Goal: Task Accomplishment & Management: Complete application form

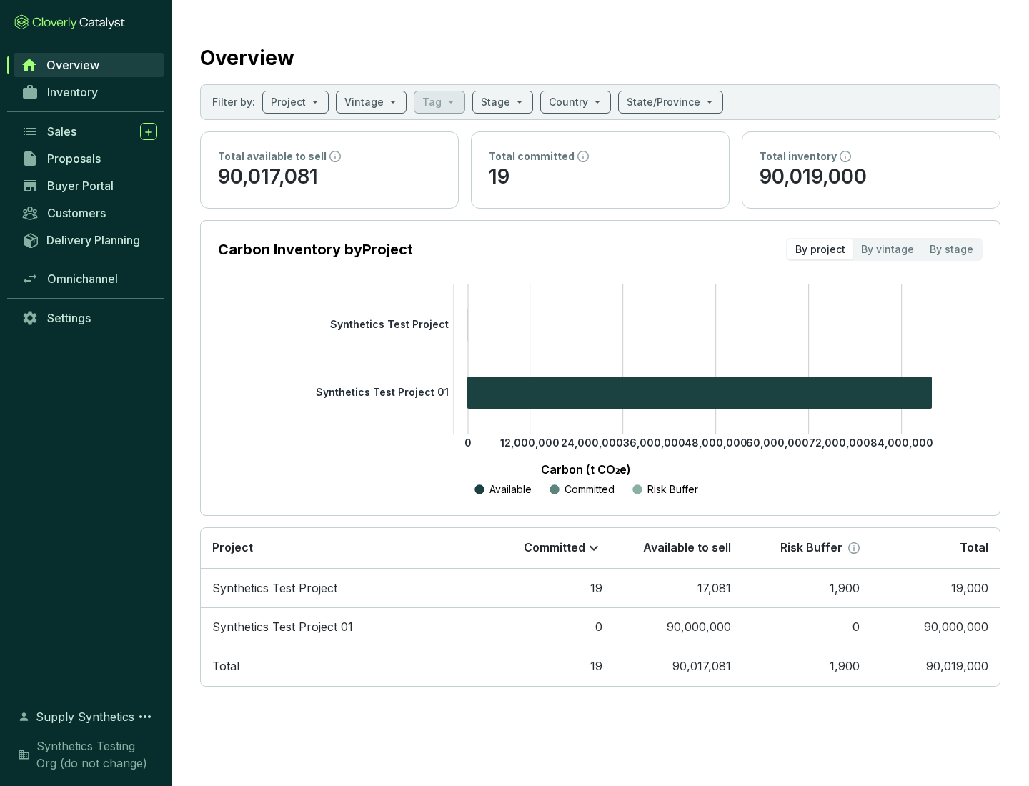
click at [89, 159] on span "Proposals" at bounding box center [74, 158] width 54 height 14
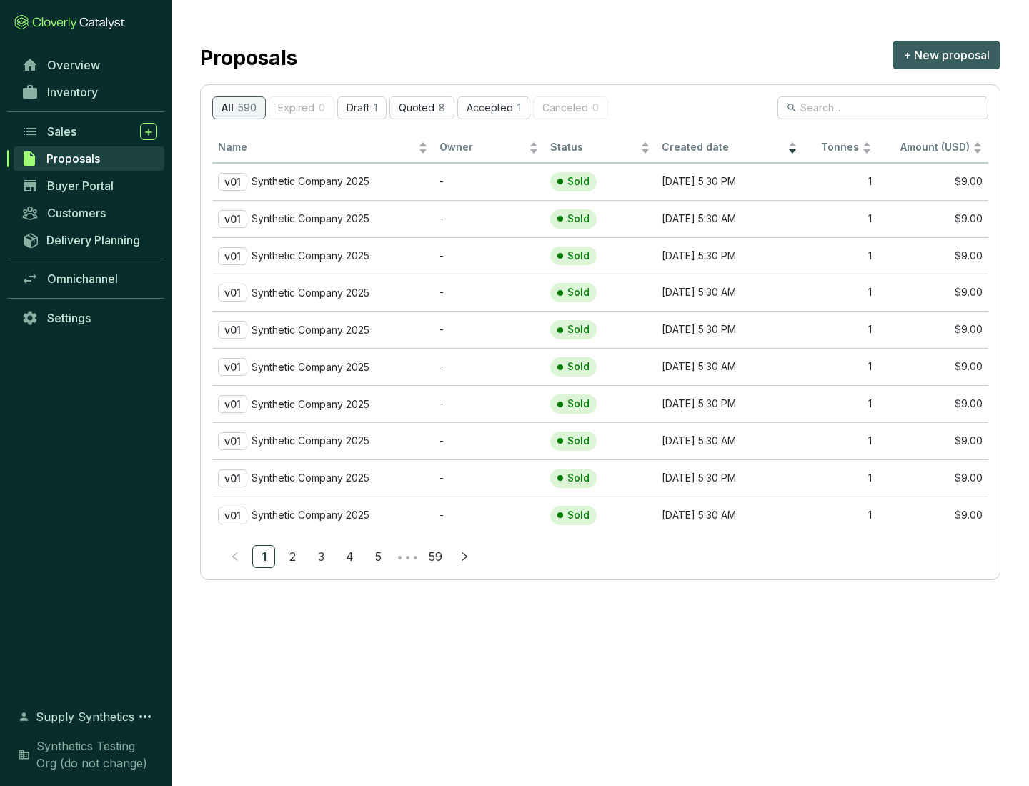
click at [946, 55] on span "+ New proposal" at bounding box center [946, 54] width 86 height 17
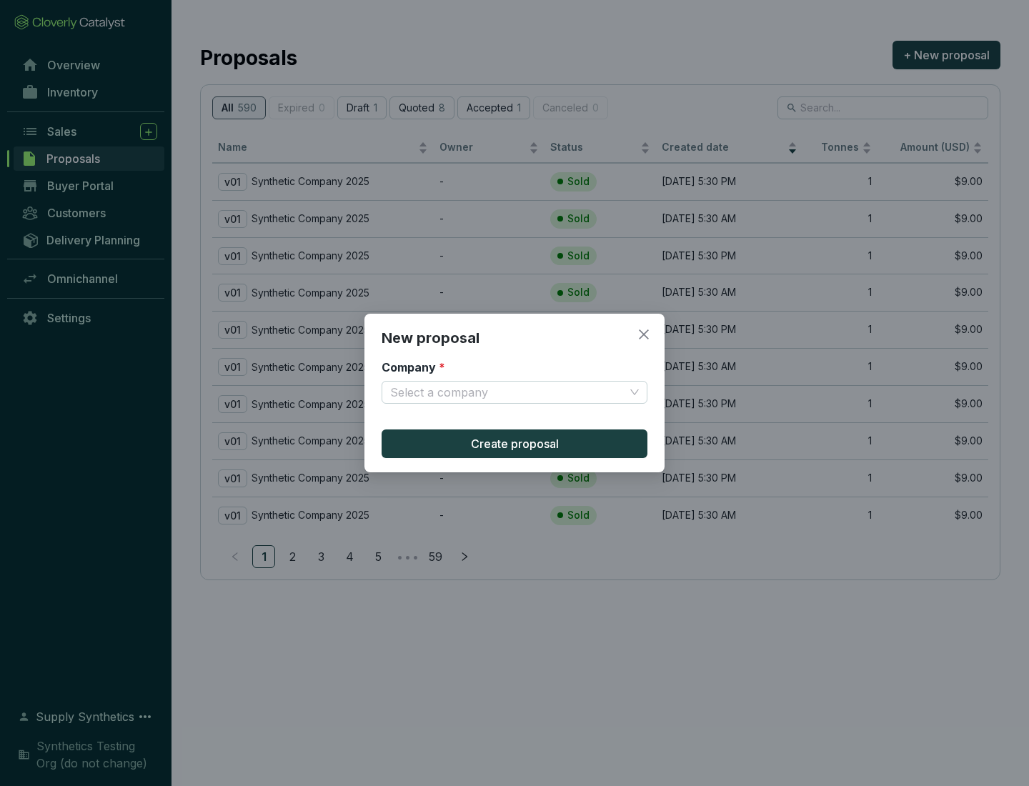
click at [507, 392] on input "Company *" at bounding box center [507, 391] width 234 height 21
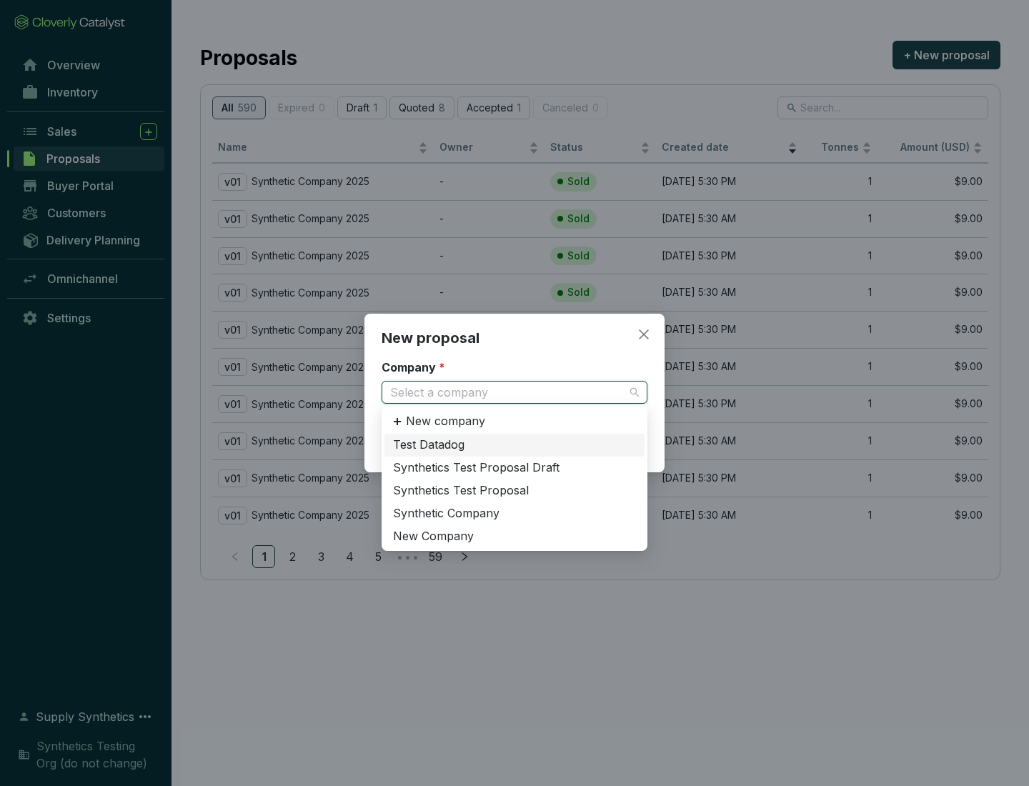
click at [514, 513] on div "Synthetic Company" at bounding box center [514, 514] width 243 height 16
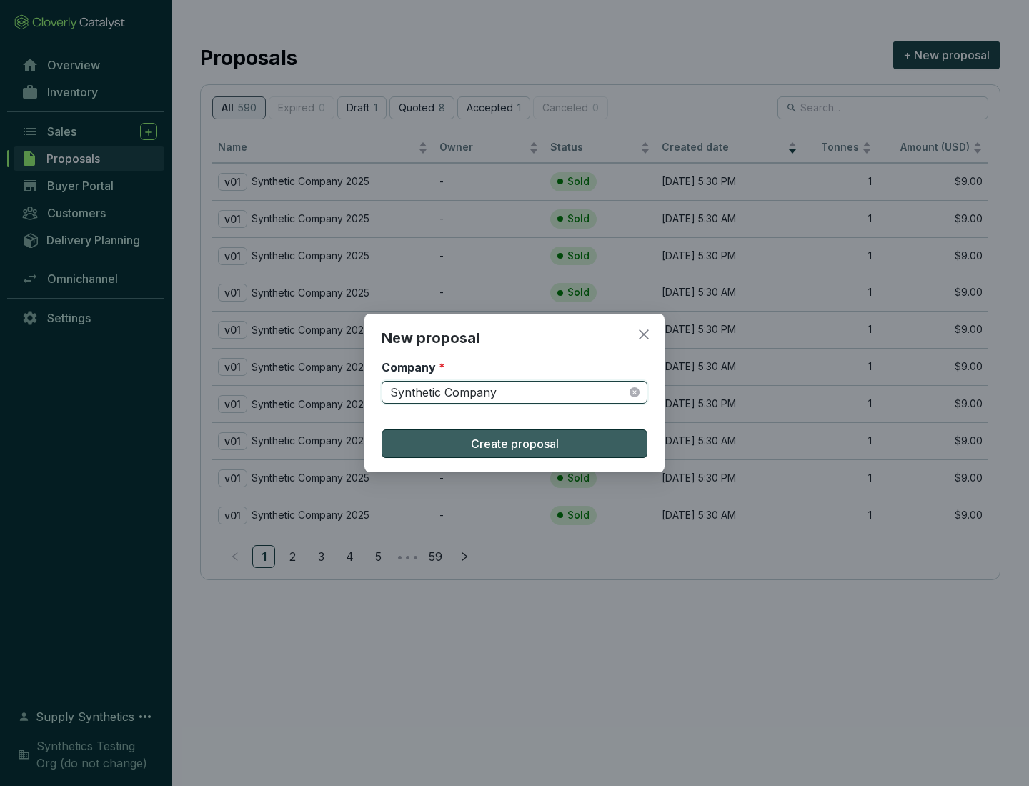
click at [514, 444] on span "Create proposal" at bounding box center [515, 443] width 88 height 17
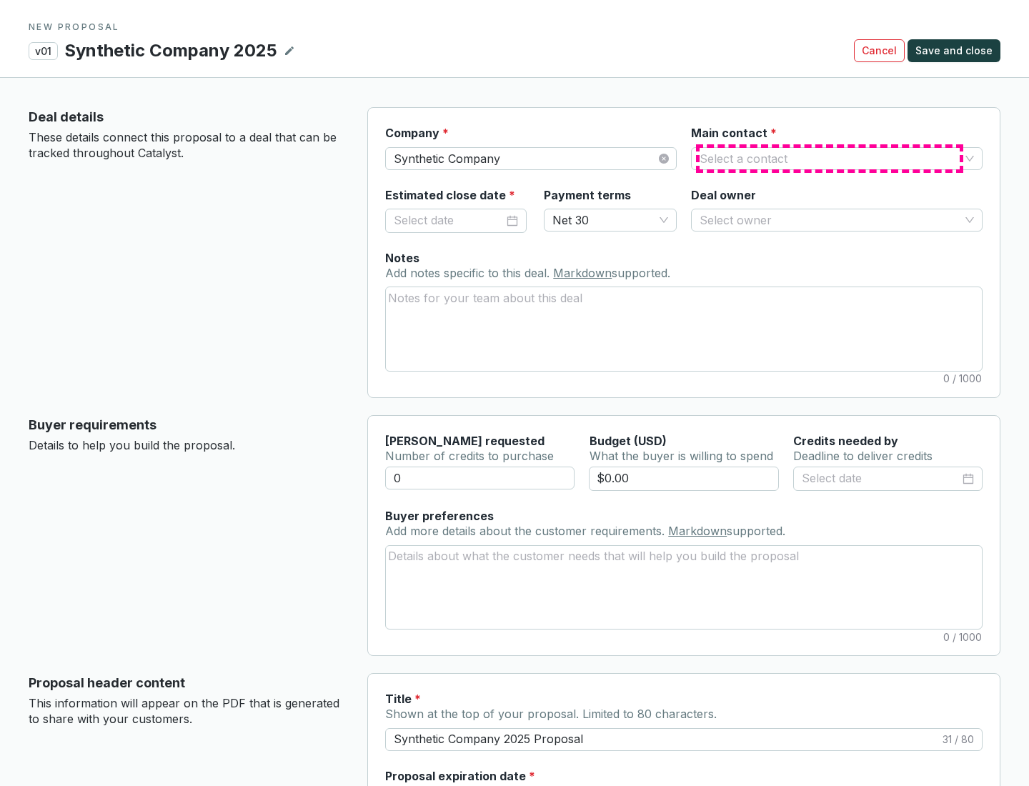
click at [829, 158] on input "Main contact *" at bounding box center [829, 158] width 260 height 21
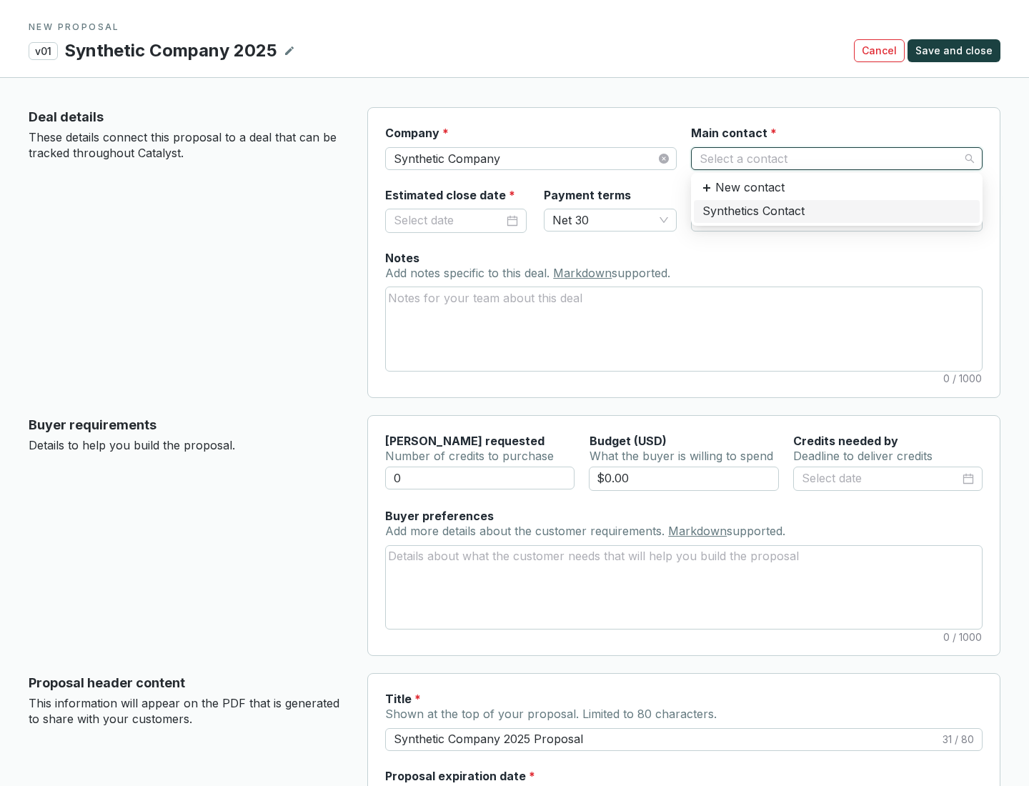
click at [836, 211] on div "Synthetics Contact" at bounding box center [836, 212] width 269 height 16
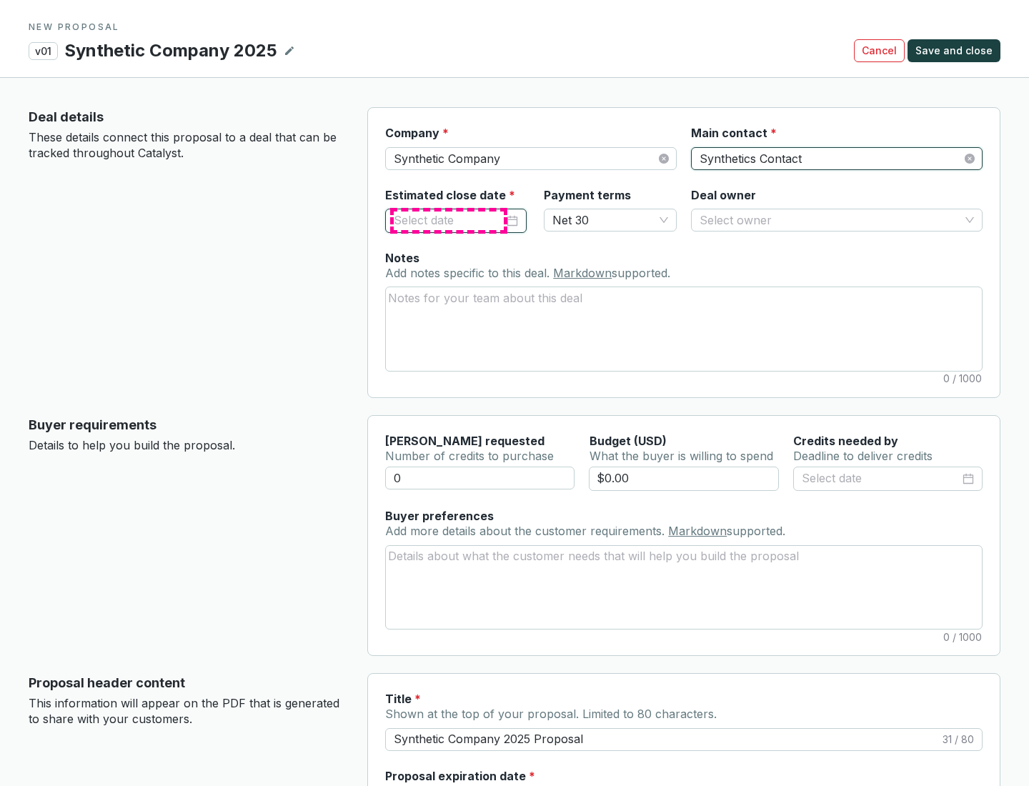
click at [449, 220] on input "Estimated close date *" at bounding box center [449, 220] width 110 height 19
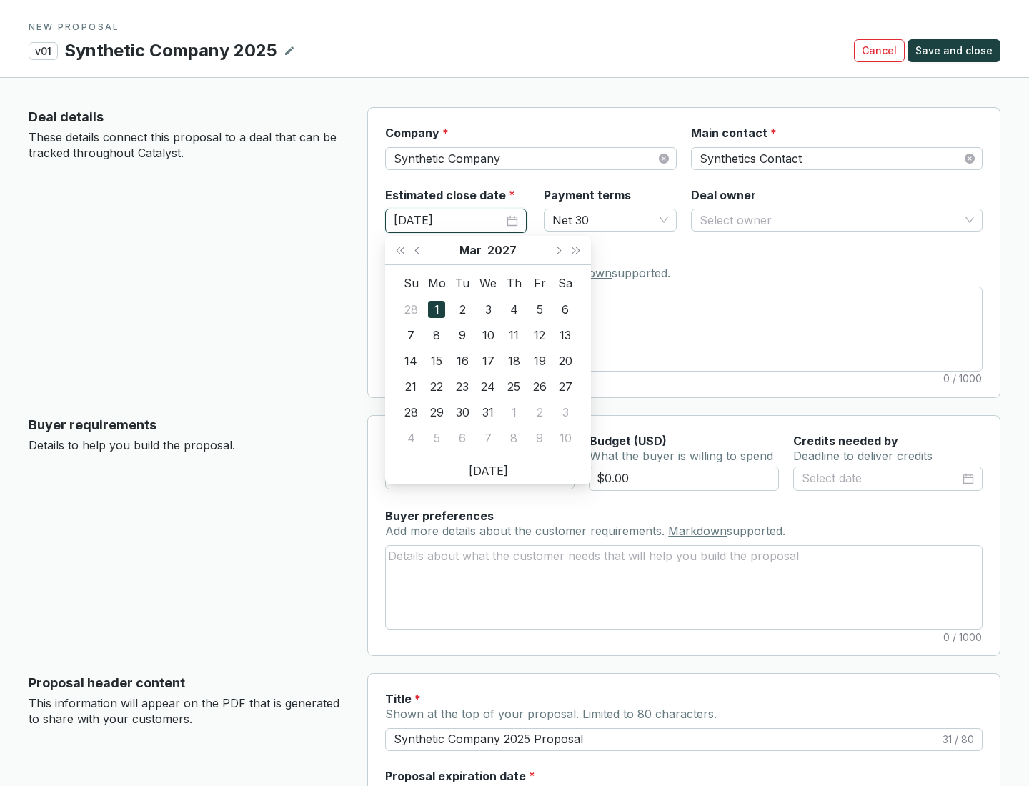
type input "[DATE]"
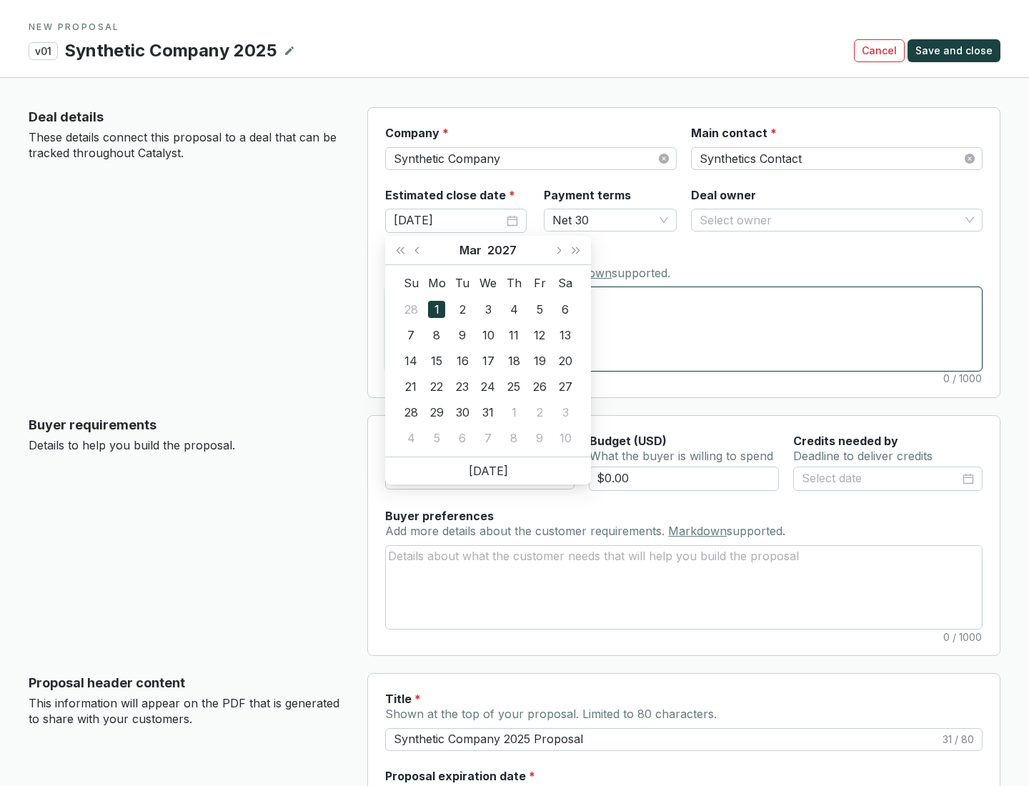
click at [684, 329] on textarea "Notes Add notes specific to this deal. Markdown supported." at bounding box center [684, 328] width 596 height 83
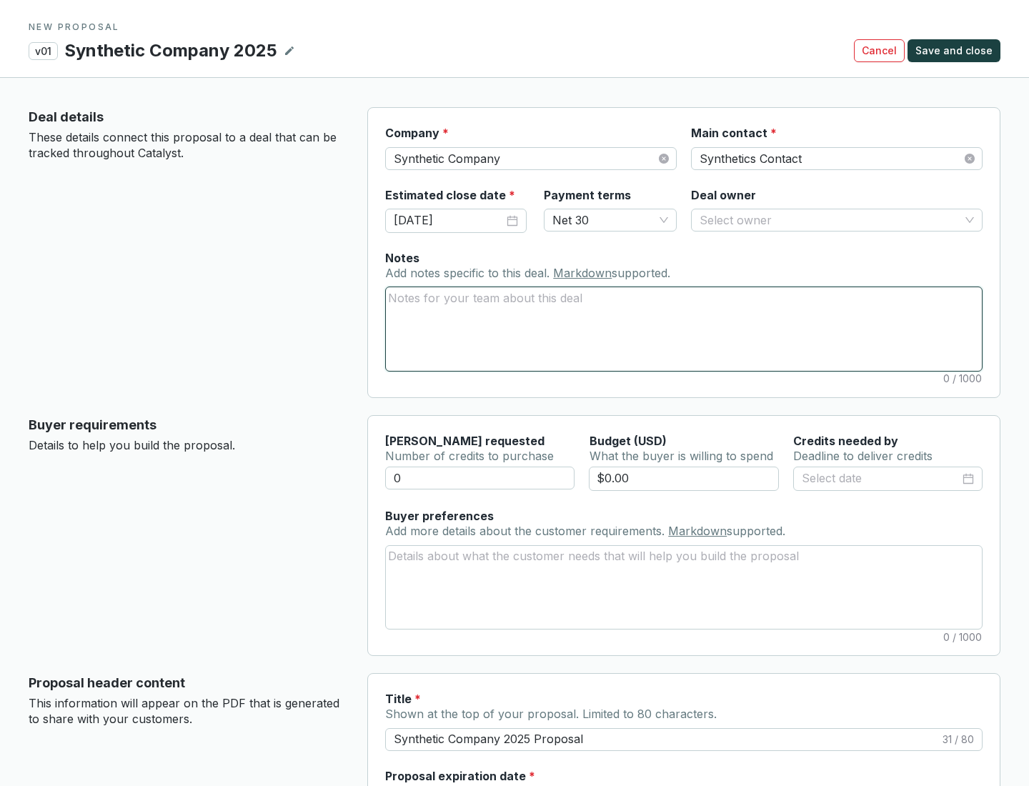
scroll to position [85, 0]
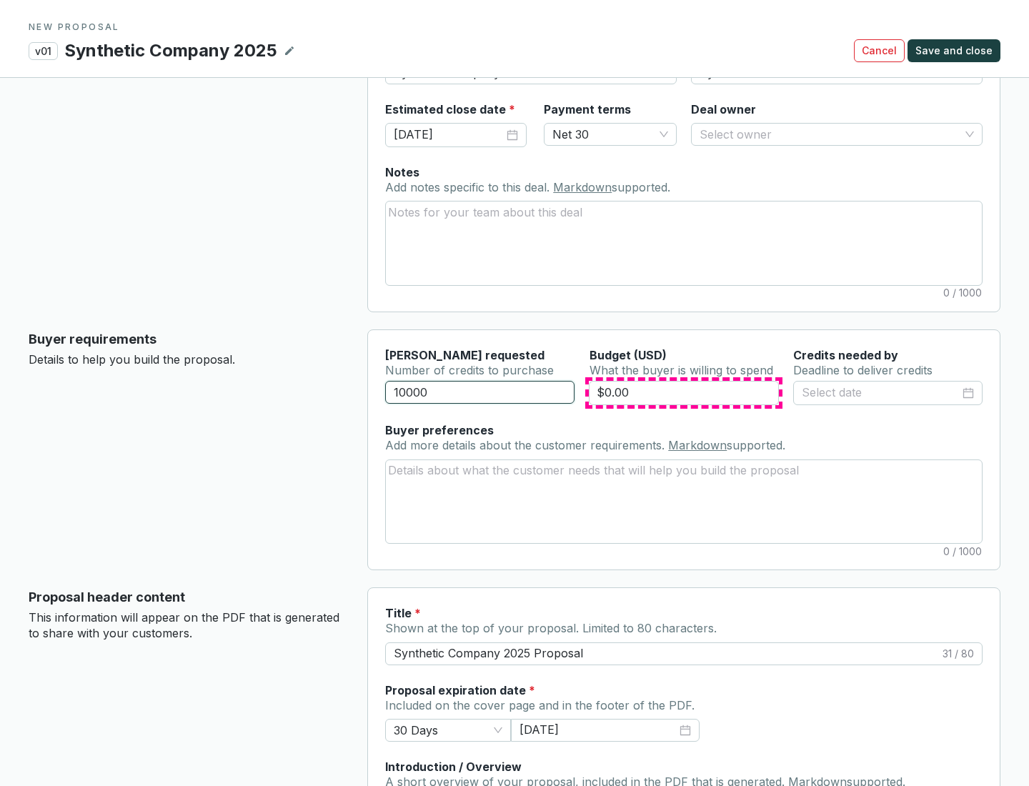
type input "10000"
type input "$0.00"
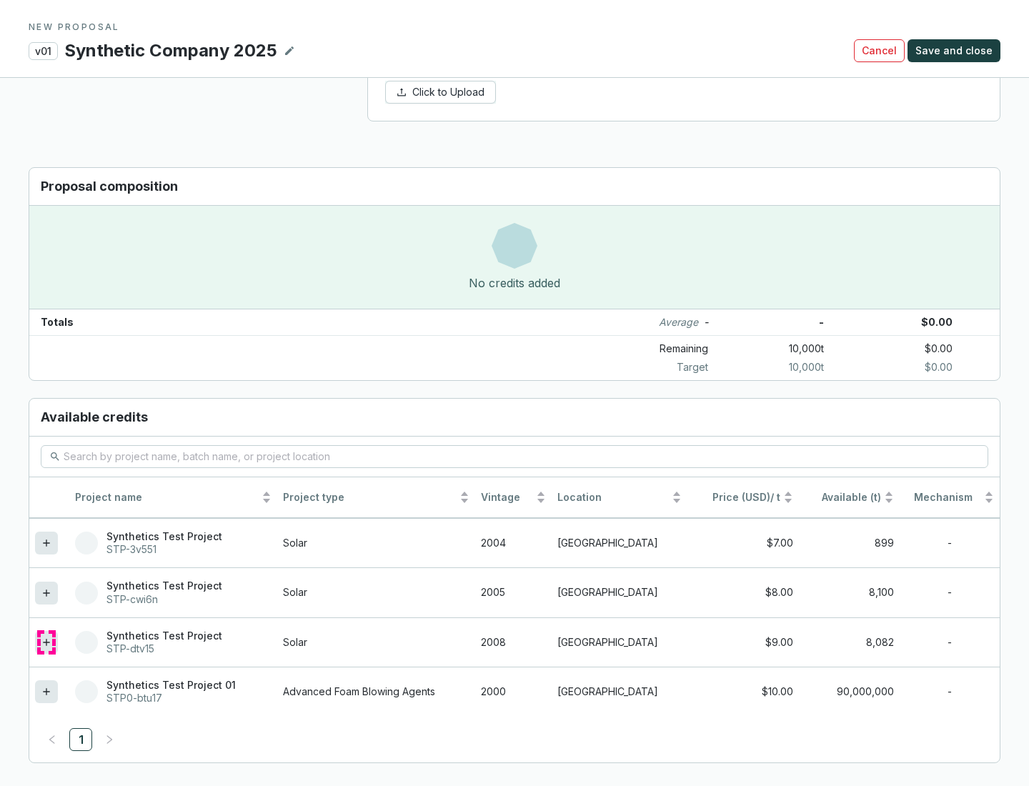
click at [46, 642] on icon at bounding box center [46, 642] width 6 height 6
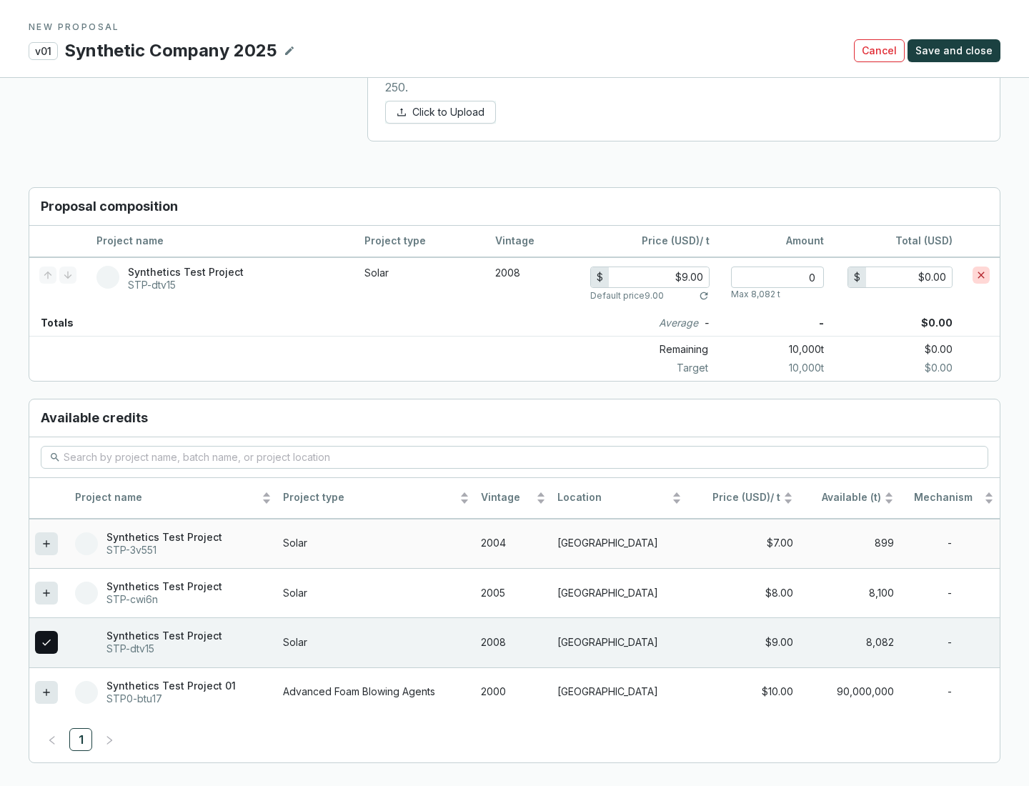
scroll to position [821, 0]
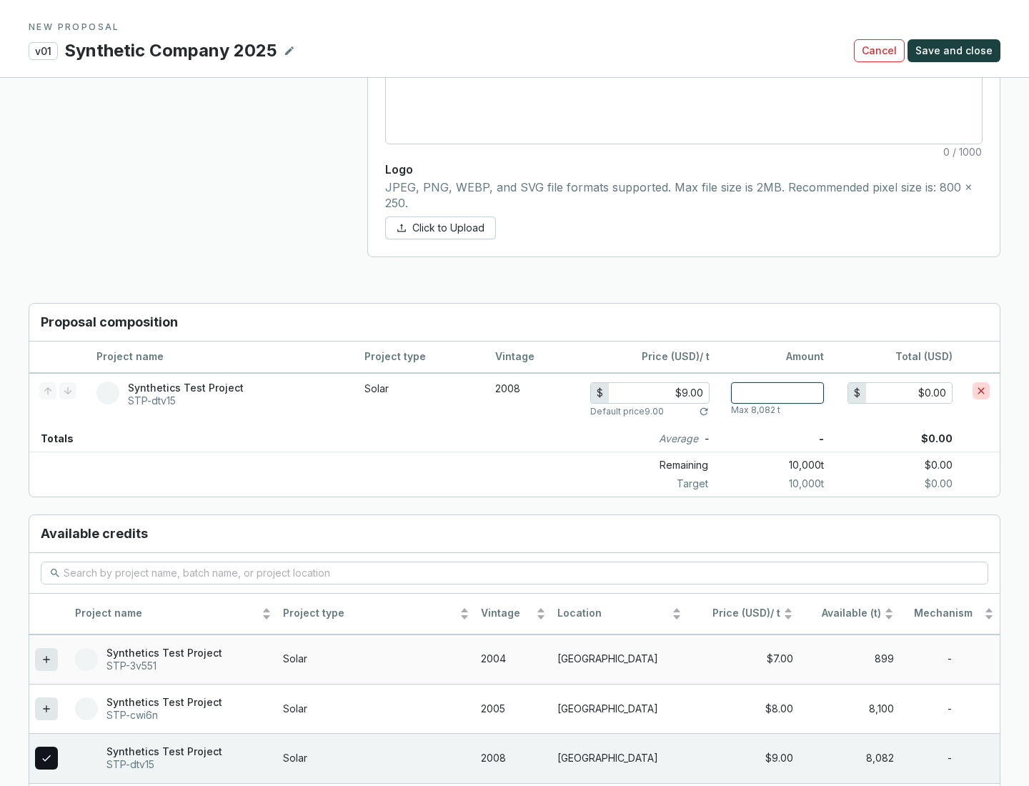
type input "1"
type input "$9.00"
type input "1"
click at [956, 51] on span "Save and close" at bounding box center [953, 51] width 77 height 14
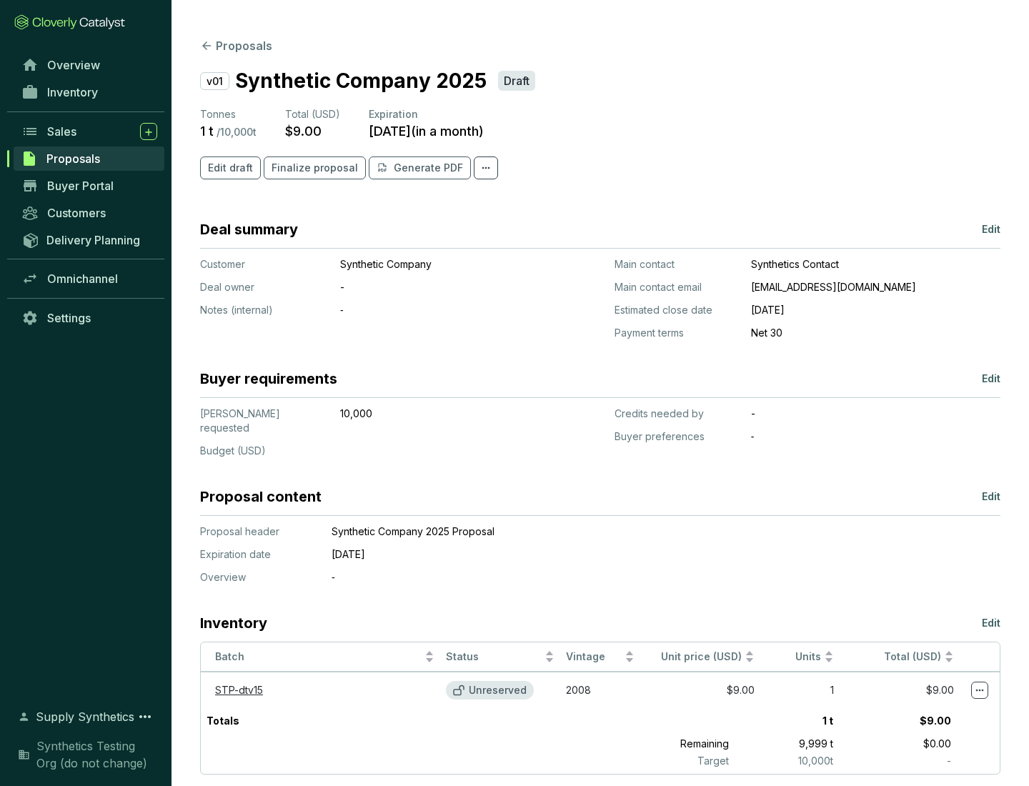
click at [310, 168] on span "Finalize proposal" at bounding box center [314, 168] width 86 height 14
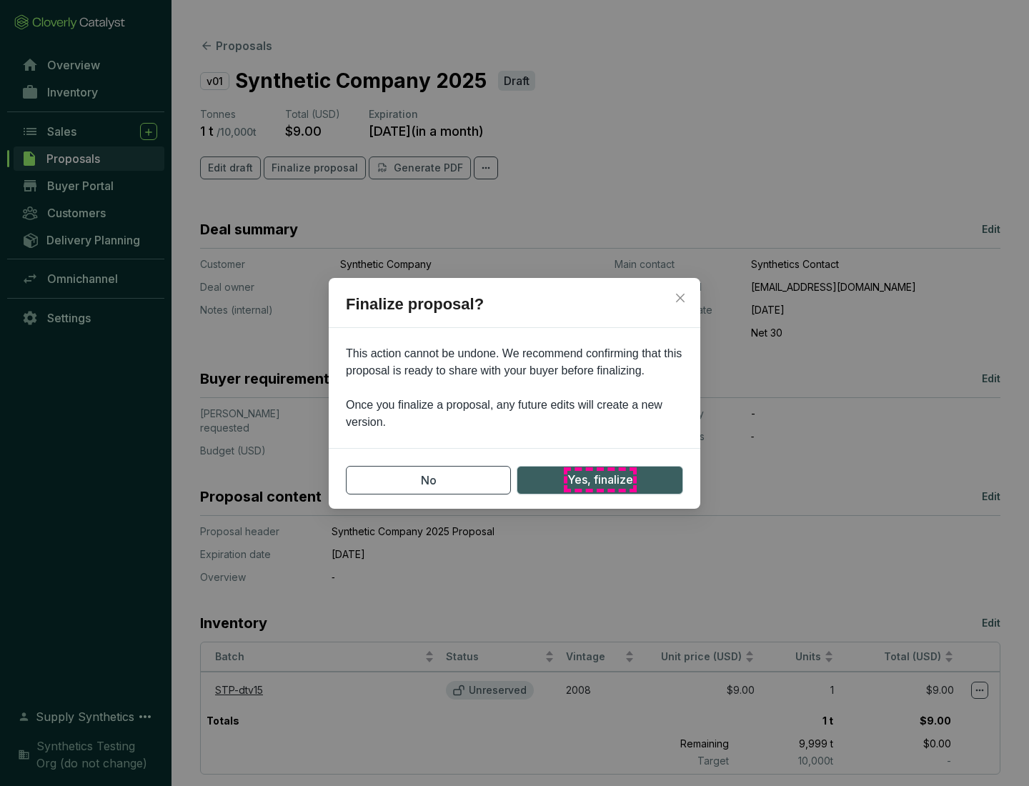
click at [599, 479] on span "Yes, finalize" at bounding box center [600, 480] width 66 height 18
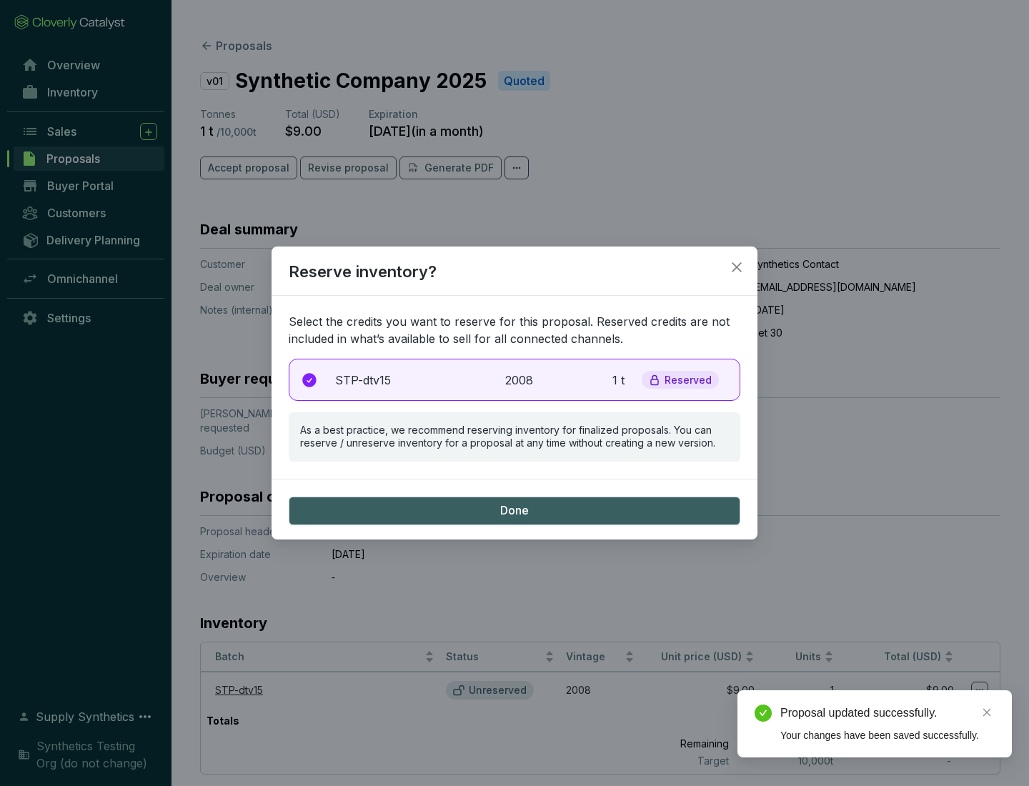
click at [514, 379] on p "2008" at bounding box center [520, 379] width 31 height 17
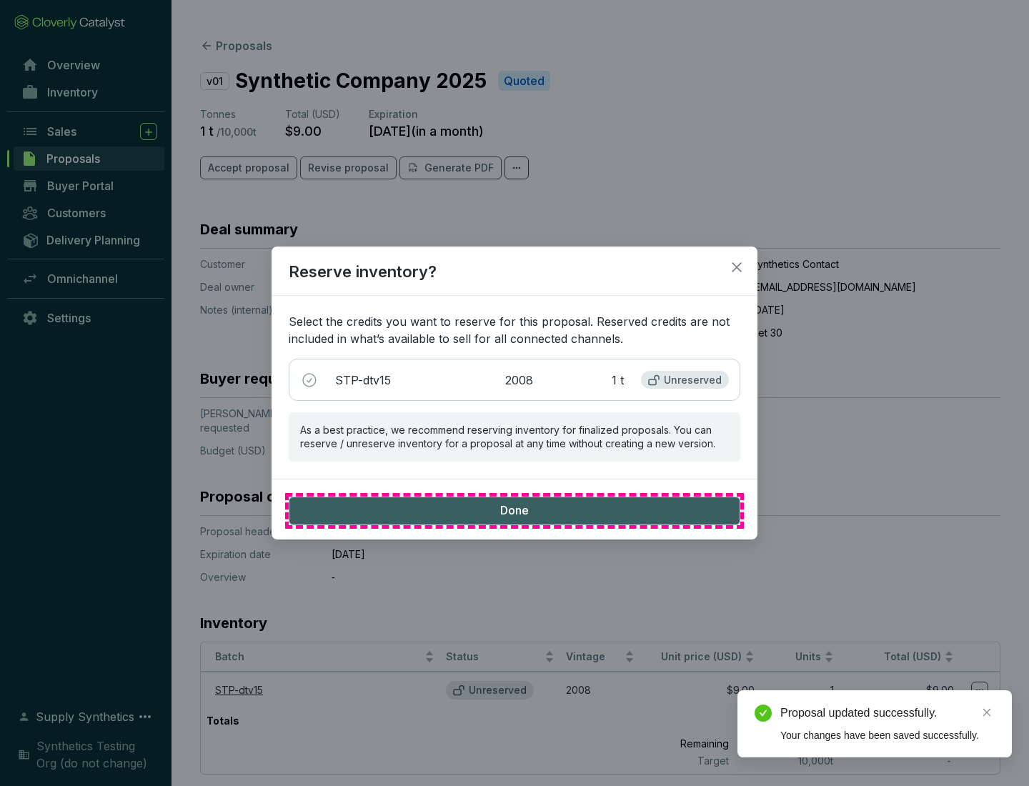
click at [514, 510] on span "Done" at bounding box center [514, 511] width 29 height 16
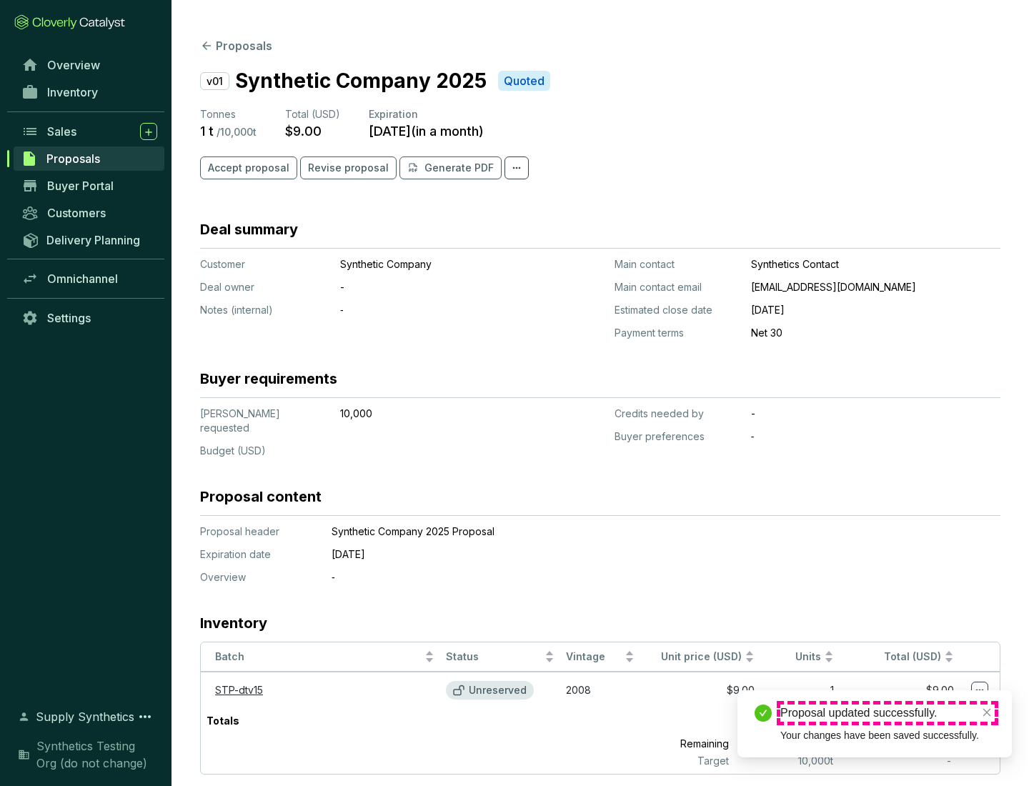
click at [887, 713] on div "Proposal updated successfully." at bounding box center [887, 712] width 214 height 17
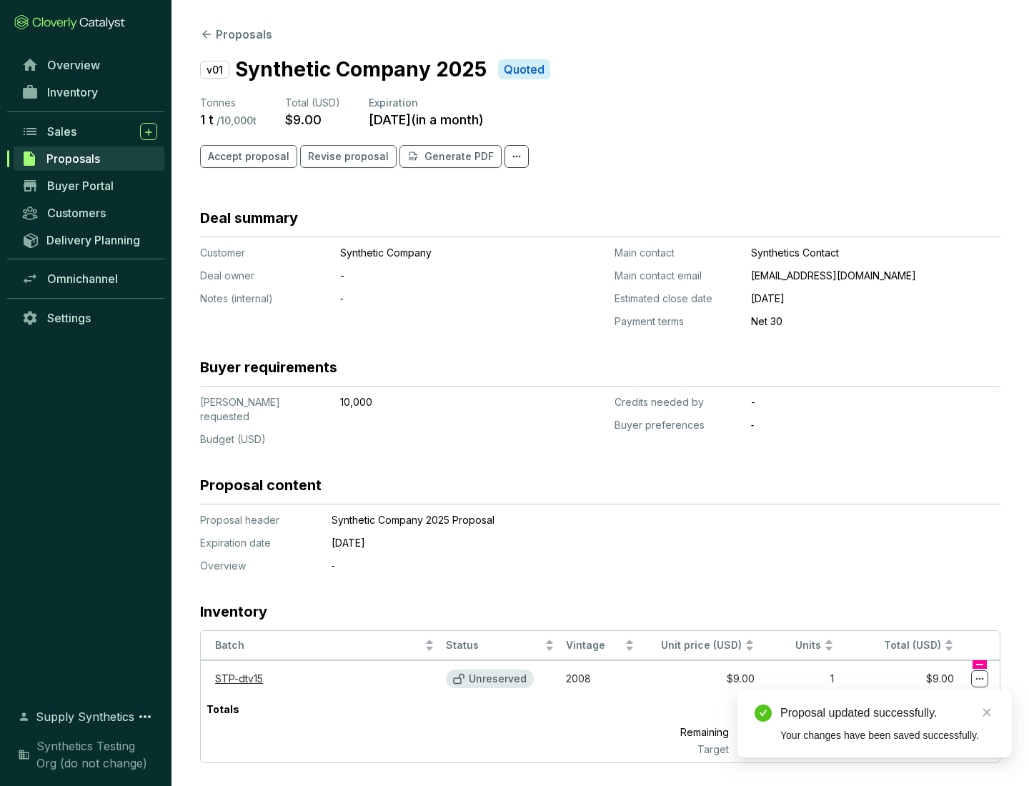
click at [979, 678] on icon at bounding box center [980, 679] width 8 height 2
click at [936, 696] on div "Proposal updated successfully. Your changes have been saved successfully." at bounding box center [874, 723] width 274 height 67
click at [887, 713] on div "Proposal updated successfully." at bounding box center [887, 712] width 214 height 17
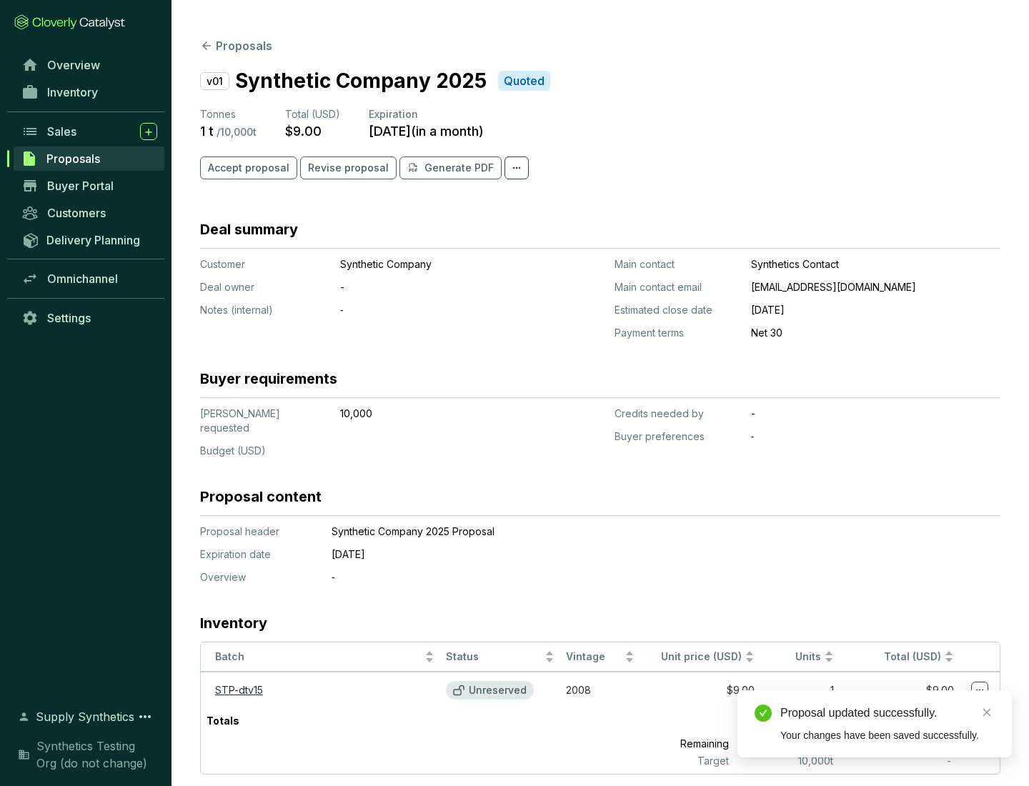
click at [246, 168] on span "Accept proposal" at bounding box center [248, 168] width 81 height 14
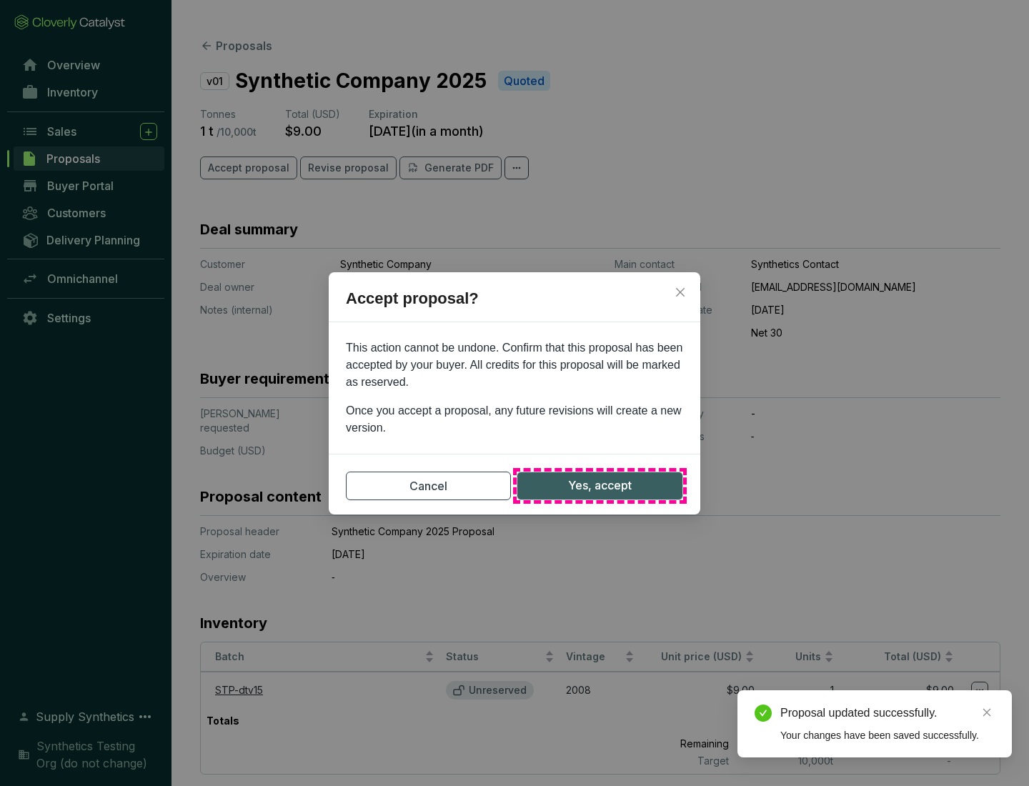
click at [599, 485] on span "Yes, accept" at bounding box center [600, 485] width 64 height 18
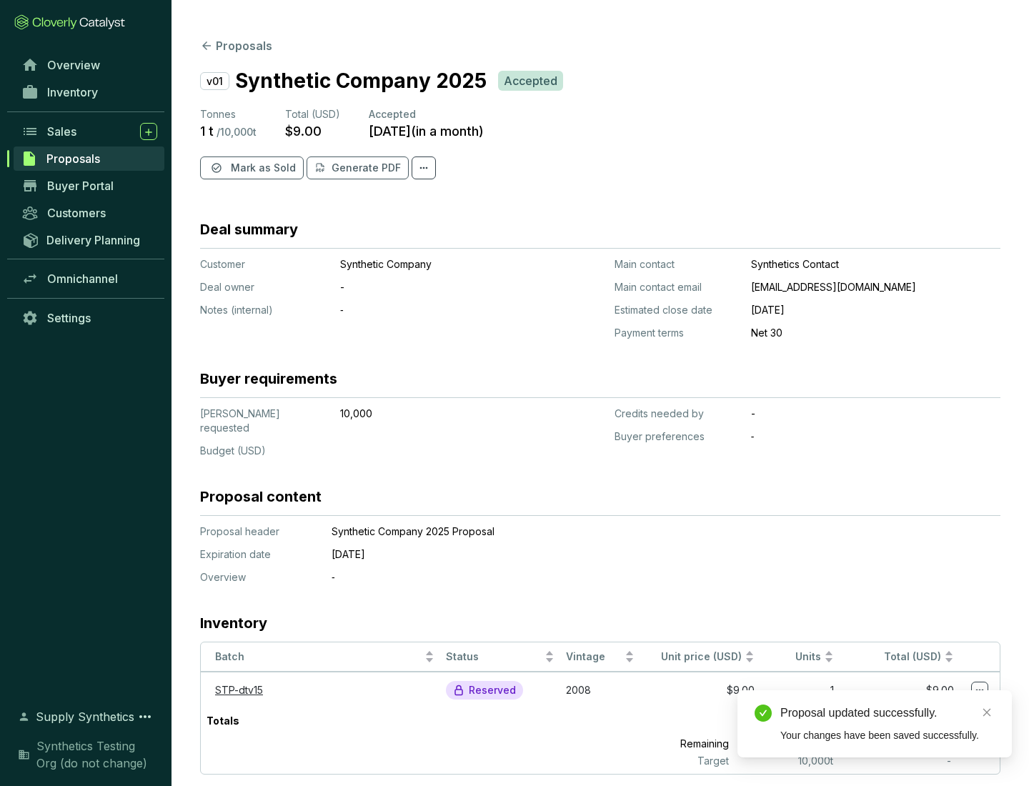
click at [261, 168] on span "Mark as Sold" at bounding box center [263, 168] width 65 height 14
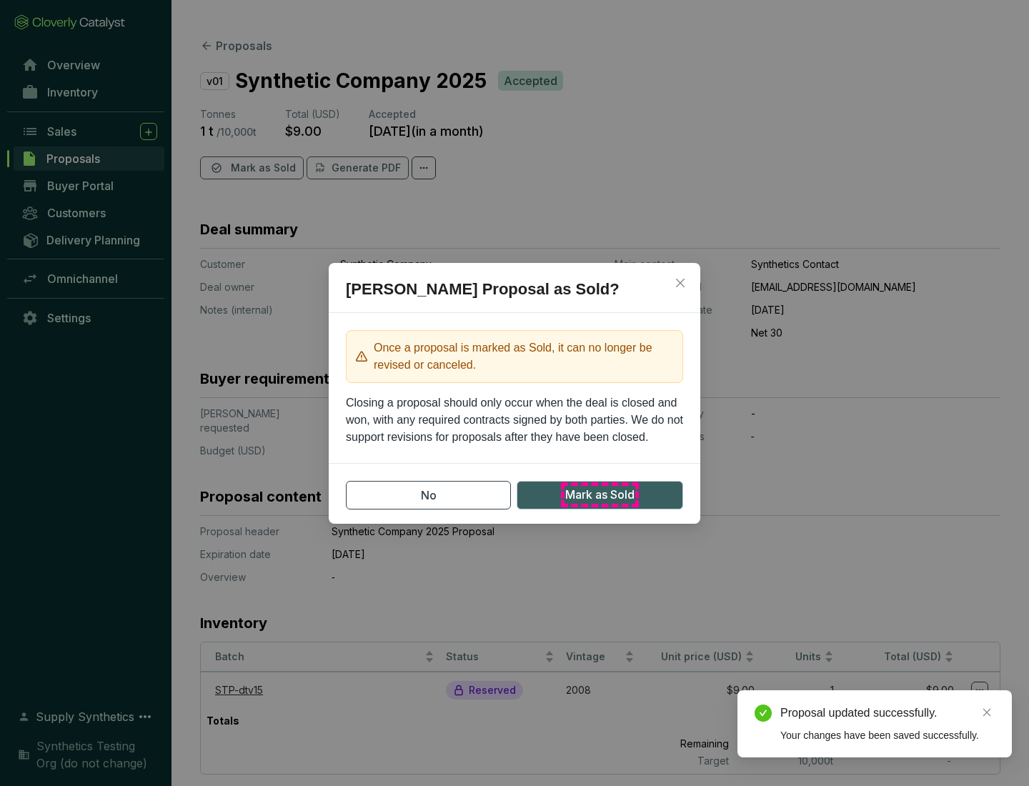
click at [599, 494] on span "Mark as Sold" at bounding box center [599, 495] width 69 height 18
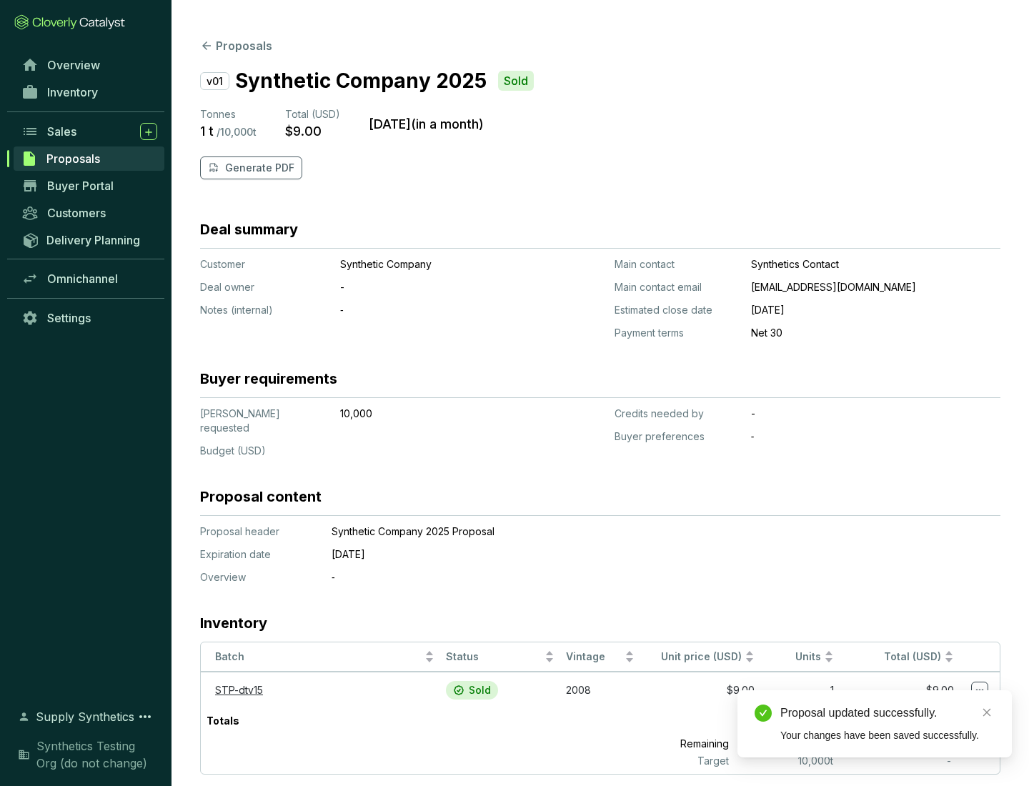
click at [258, 168] on p "Generate PDF" at bounding box center [259, 168] width 69 height 14
click at [887, 713] on div "Proposal updated successfully." at bounding box center [887, 712] width 214 height 17
